Goal: Transaction & Acquisition: Purchase product/service

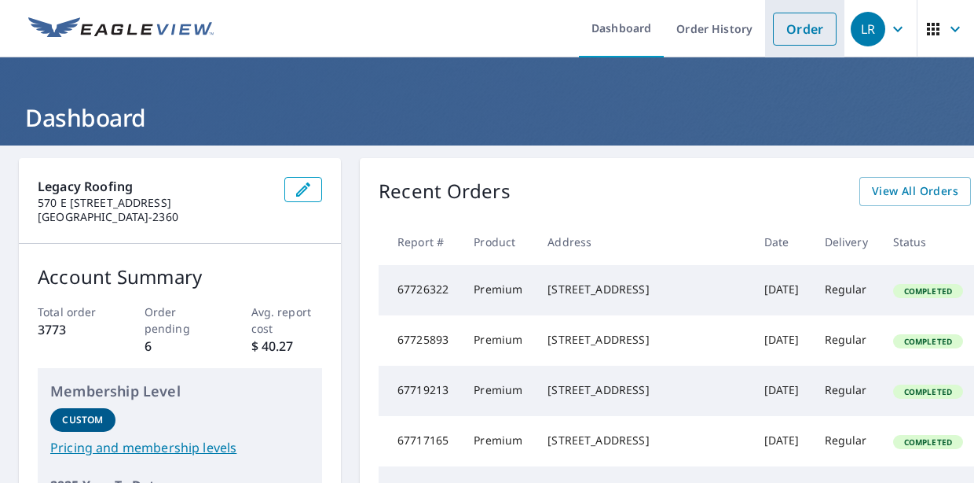
click at [801, 35] on link "Order" at bounding box center [805, 29] width 64 height 33
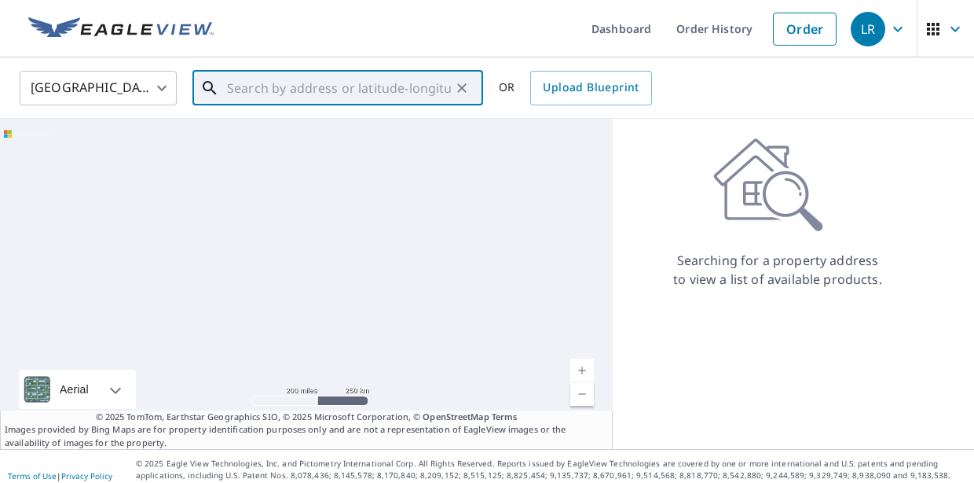
click at [241, 88] on input "text" at bounding box center [339, 88] width 224 height 44
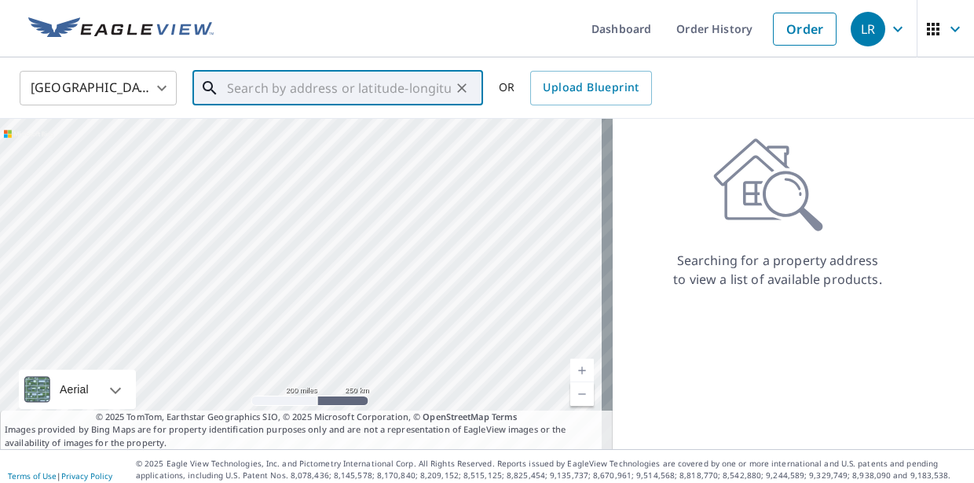
click at [375, 89] on input "text" at bounding box center [339, 88] width 224 height 44
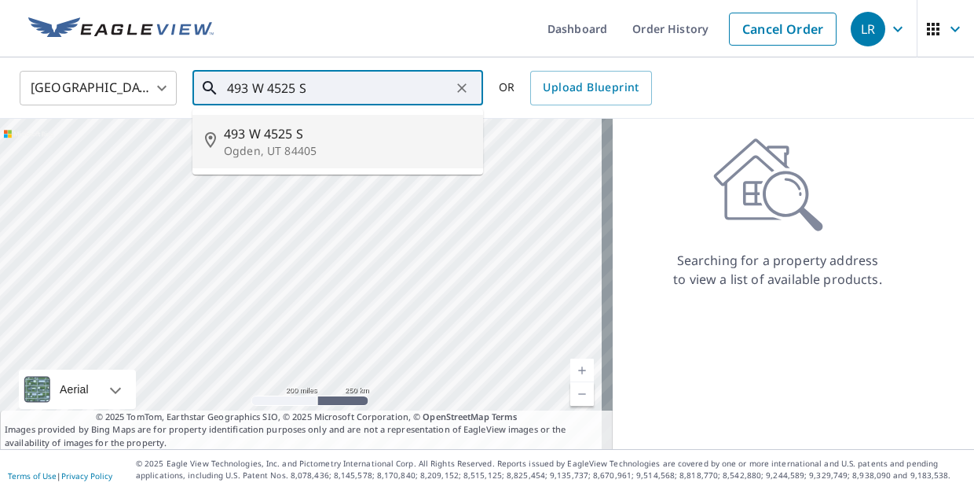
click at [331, 156] on p "Ogden, UT 84405" at bounding box center [347, 151] width 247 height 16
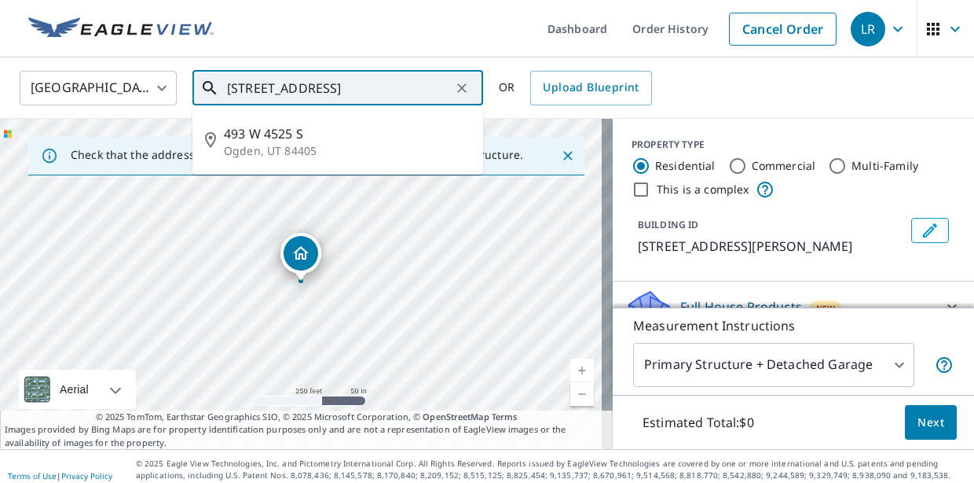
drag, startPoint x: 350, startPoint y: 87, endPoint x: 413, endPoint y: 94, distance: 64.0
click at [350, 87] on input "493 W 4525 S Ogden, UT 84405" at bounding box center [339, 88] width 224 height 44
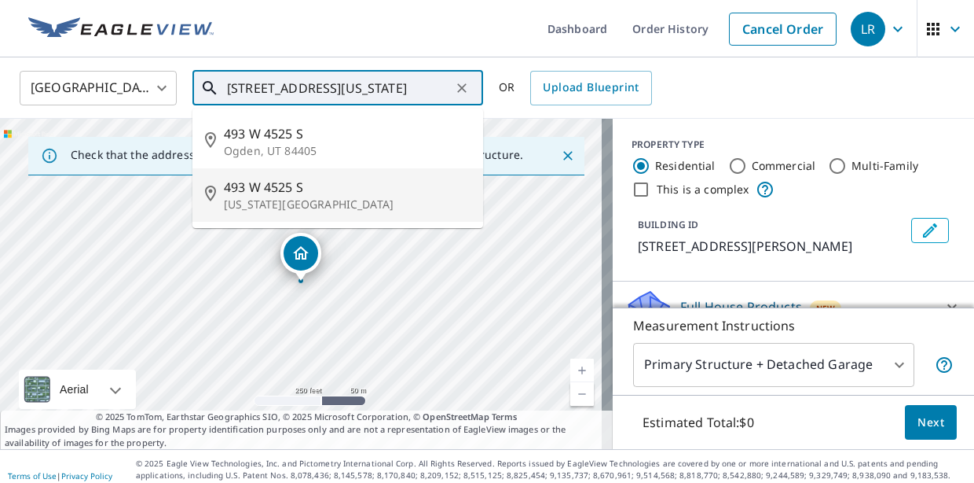
click at [295, 209] on p "[US_STATE][GEOGRAPHIC_DATA]" at bounding box center [347, 204] width 247 height 16
type input "[STREET_ADDRESS][US_STATE]"
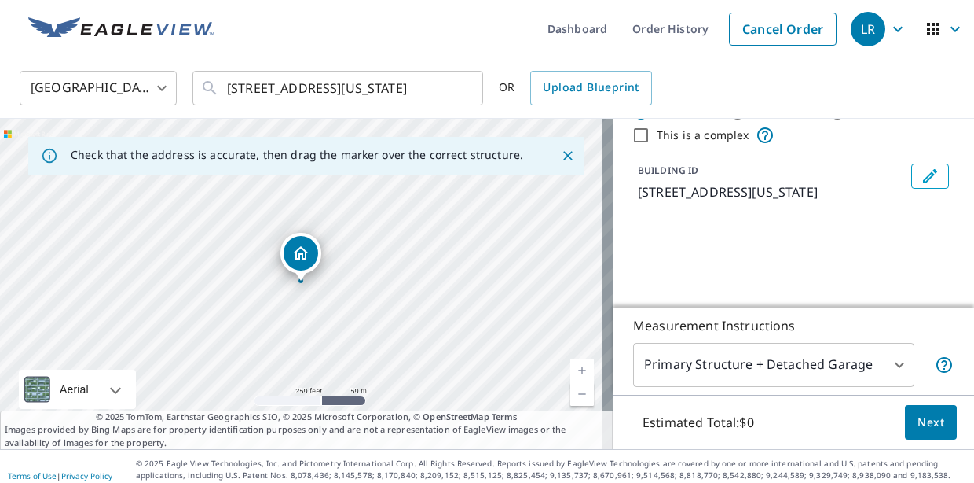
scroll to position [171, 0]
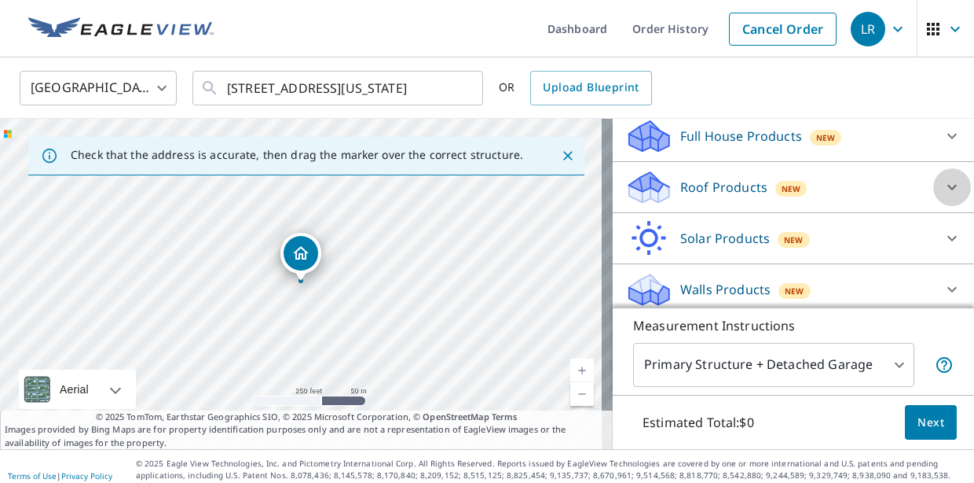
click at [943, 196] on icon at bounding box center [952, 187] width 19 height 19
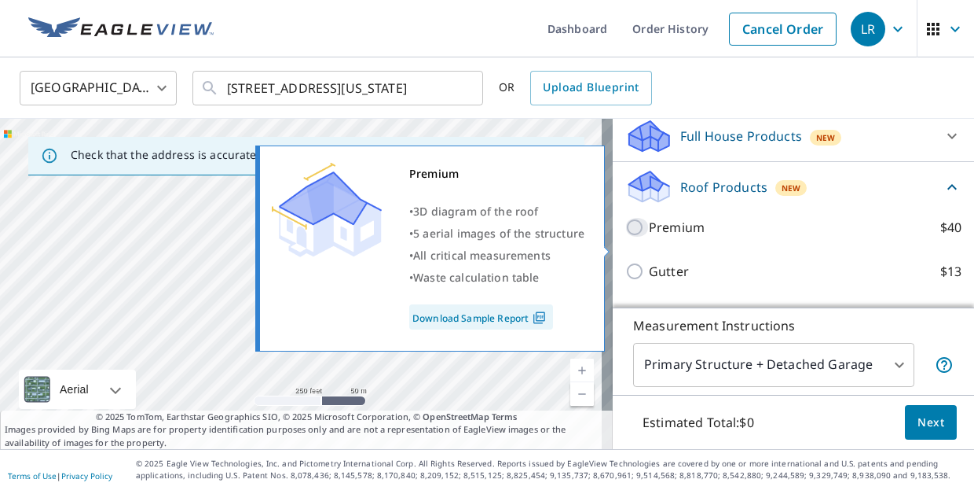
drag, startPoint x: 625, startPoint y: 242, endPoint x: 662, endPoint y: 255, distance: 39.0
click at [626, 237] on input "Premium $40" at bounding box center [638, 227] width 24 height 19
checkbox input "true"
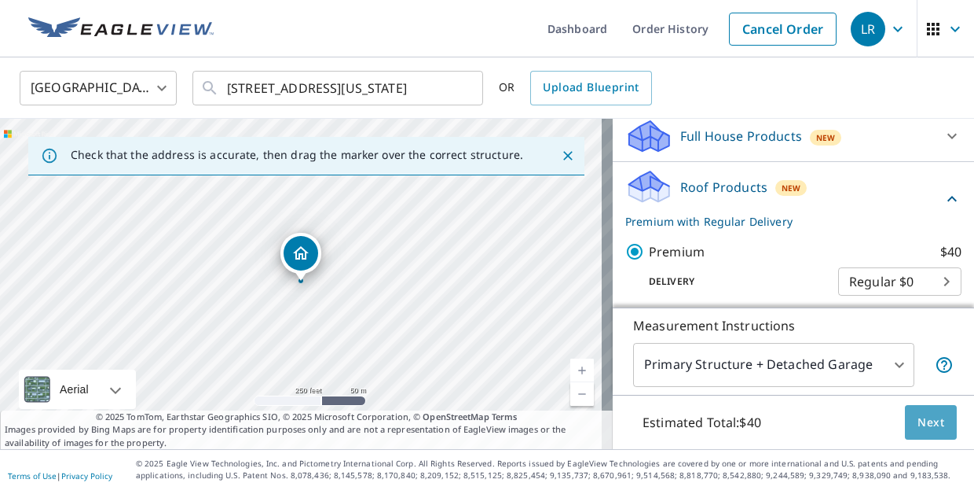
click at [905, 413] on button "Next" at bounding box center [931, 422] width 52 height 35
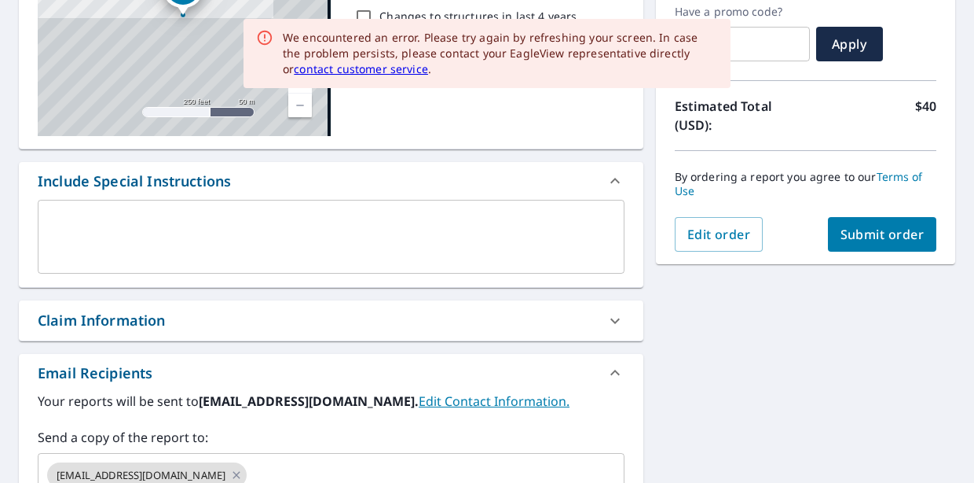
scroll to position [514, 0]
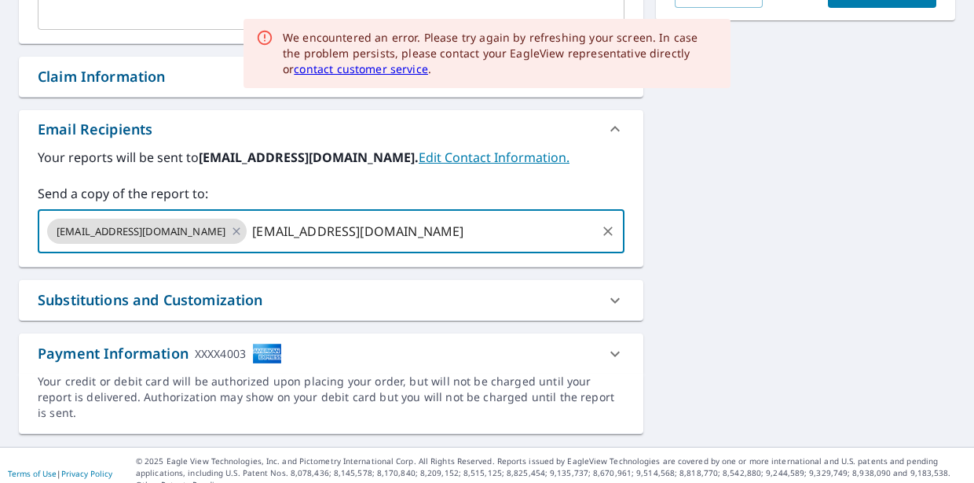
type input "[EMAIL_ADDRESS][DOMAIN_NAME]"
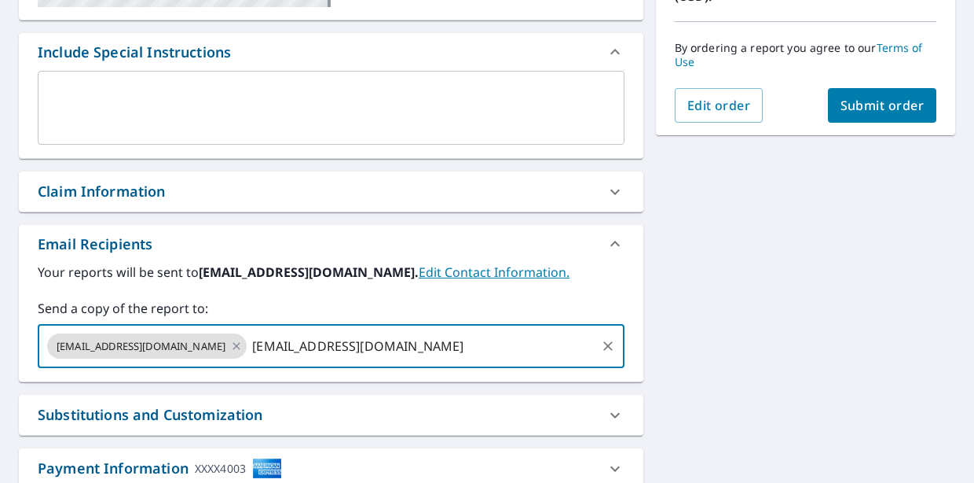
scroll to position [164, 0]
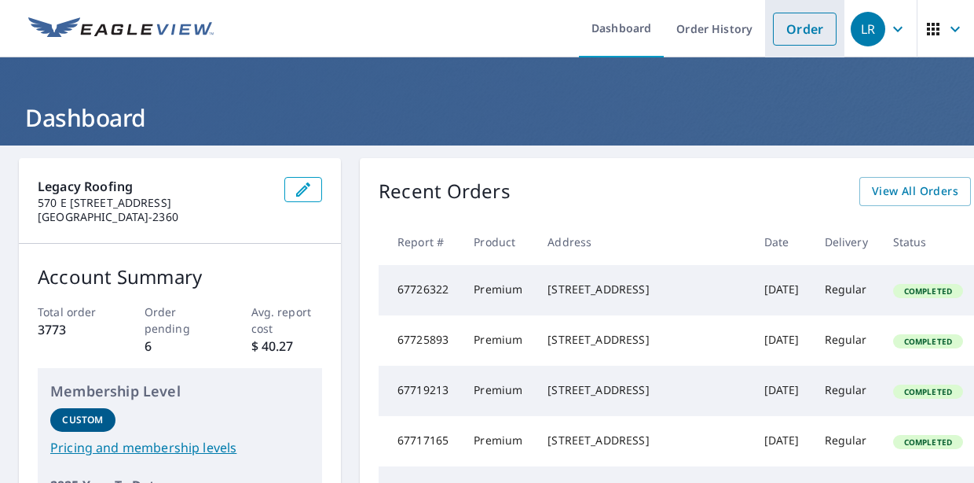
click at [773, 32] on link "Order" at bounding box center [805, 29] width 64 height 33
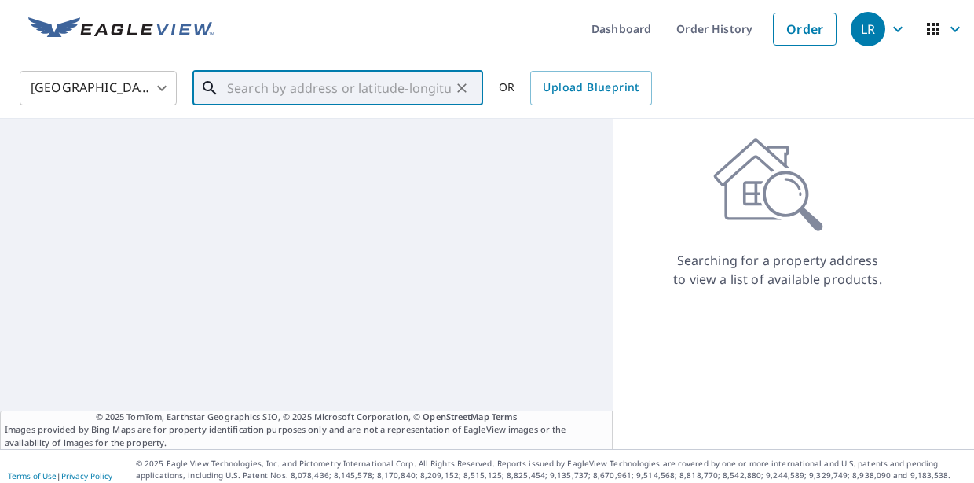
click at [314, 96] on input "text" at bounding box center [339, 88] width 224 height 44
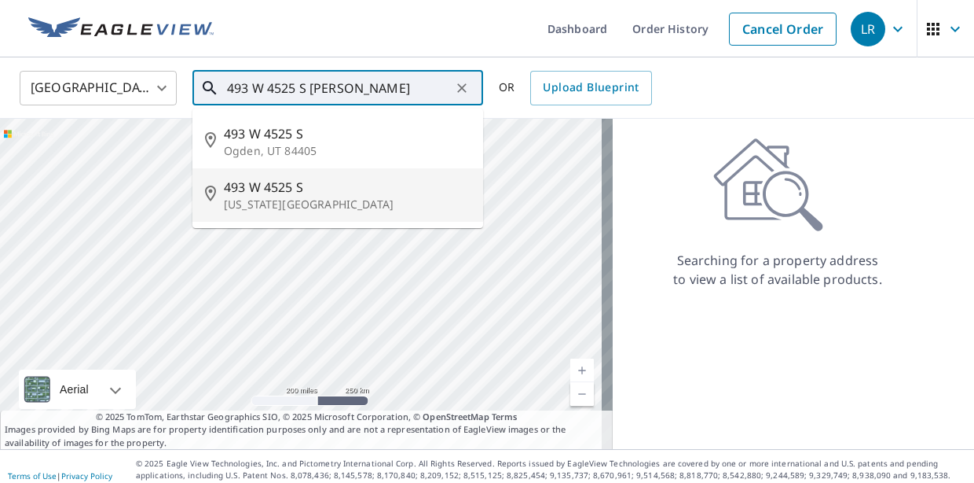
click at [359, 197] on p "[US_STATE][GEOGRAPHIC_DATA]" at bounding box center [347, 204] width 247 height 16
type input "[STREET_ADDRESS][US_STATE]"
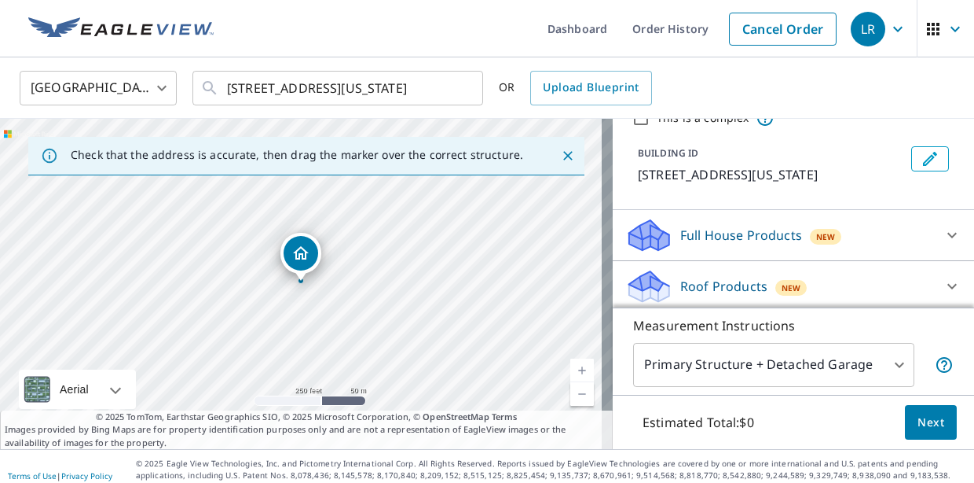
scroll to position [197, 0]
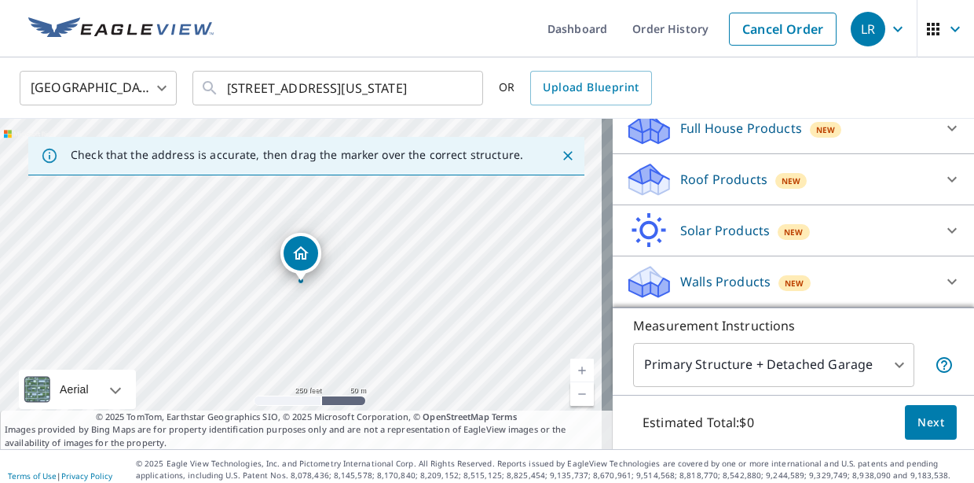
click at [943, 184] on icon at bounding box center [952, 179] width 19 height 19
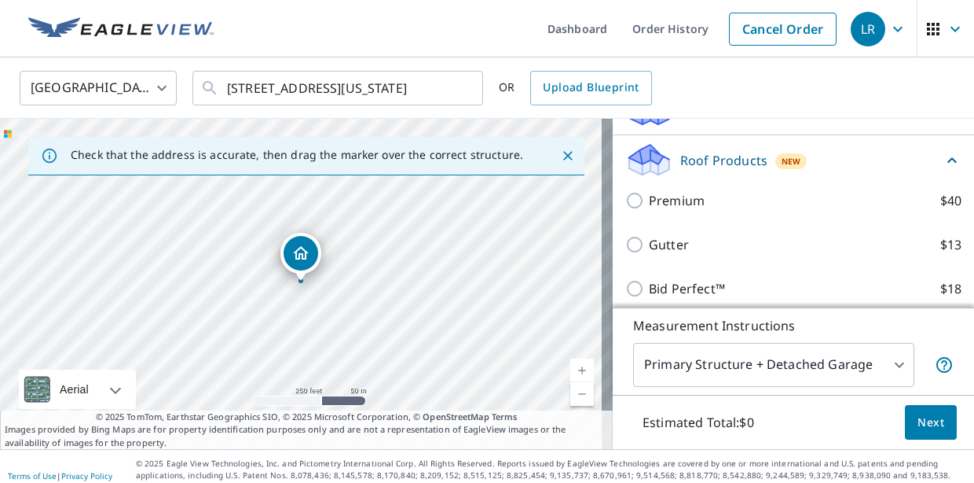
scroll to position [196, 0]
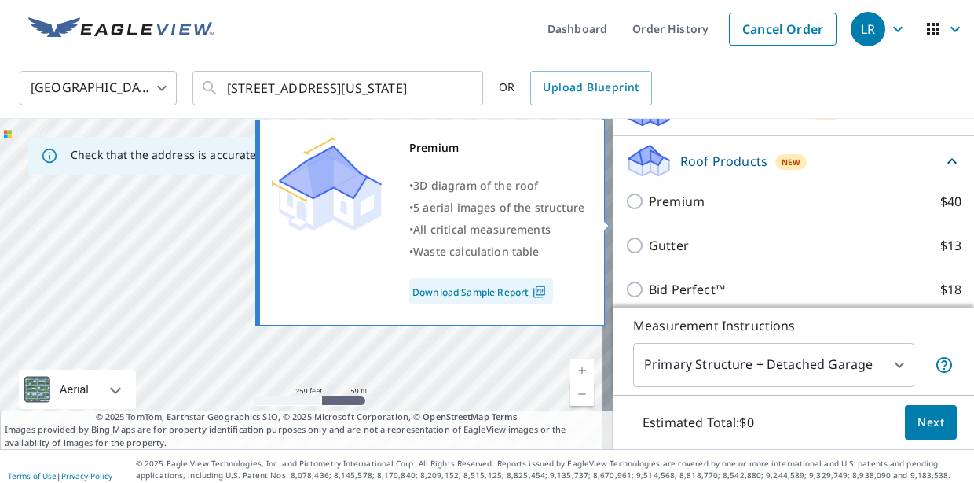
click at [626, 211] on input "Premium $40" at bounding box center [638, 201] width 24 height 19
checkbox input "true"
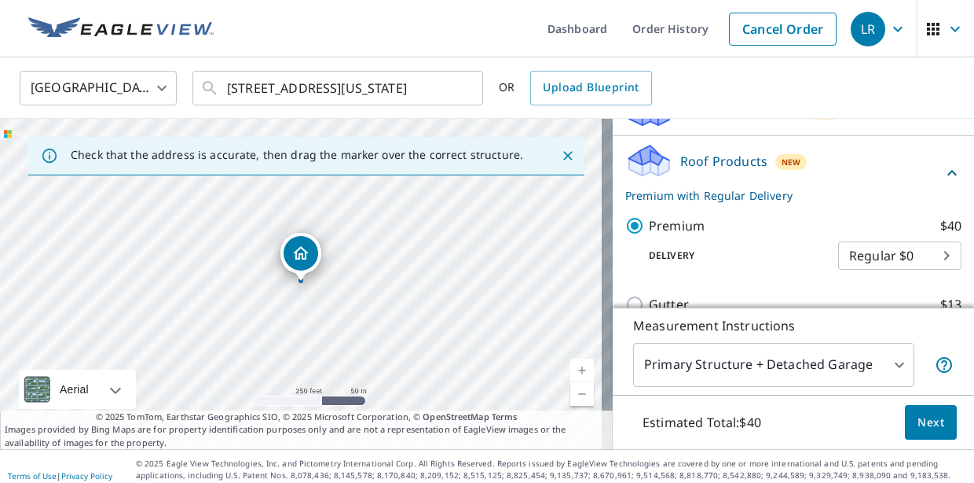
click at [918, 413] on span "Next" at bounding box center [931, 423] width 27 height 20
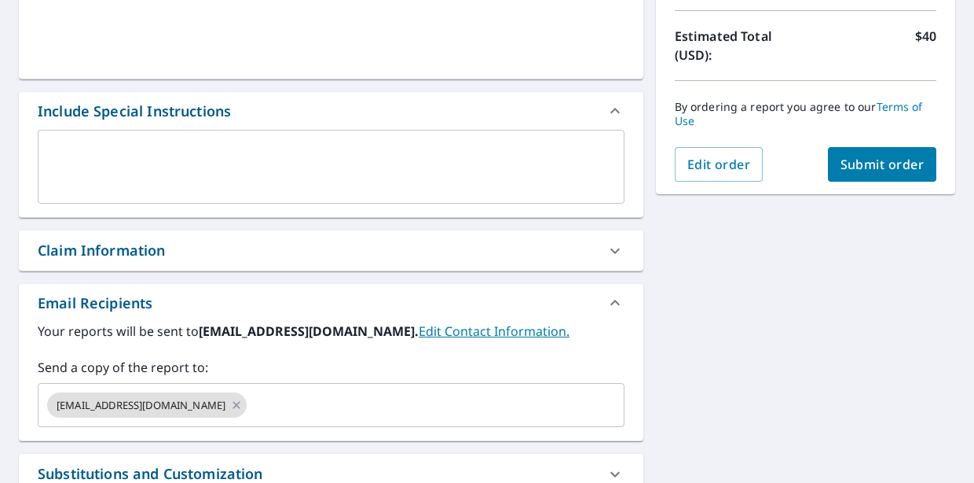
scroll to position [358, 0]
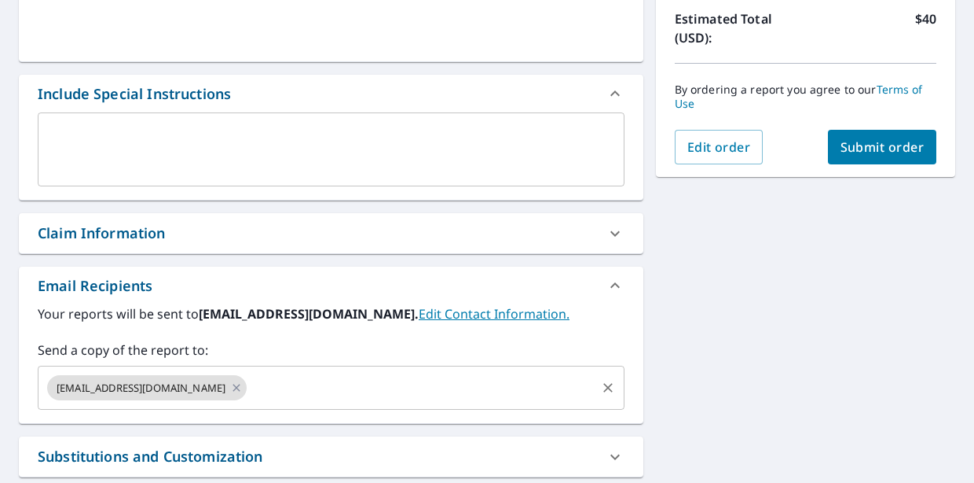
click at [337, 404] on div "[EMAIL_ADDRESS][DOMAIN_NAME] ​" at bounding box center [331, 387] width 587 height 44
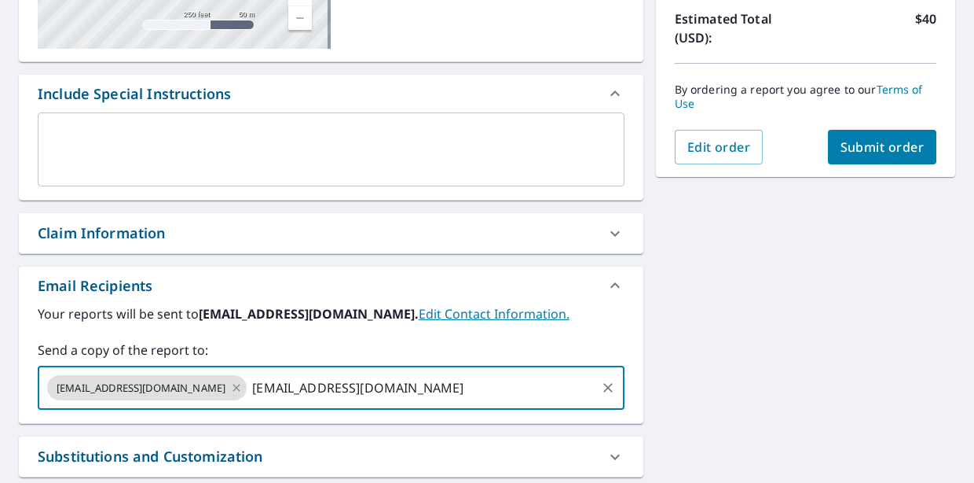
type input "[EMAIL_ADDRESS][DOMAIN_NAME]"
click at [876, 150] on span "Submit order" at bounding box center [883, 146] width 84 height 17
